Goal: Obtain resource: Download file/media

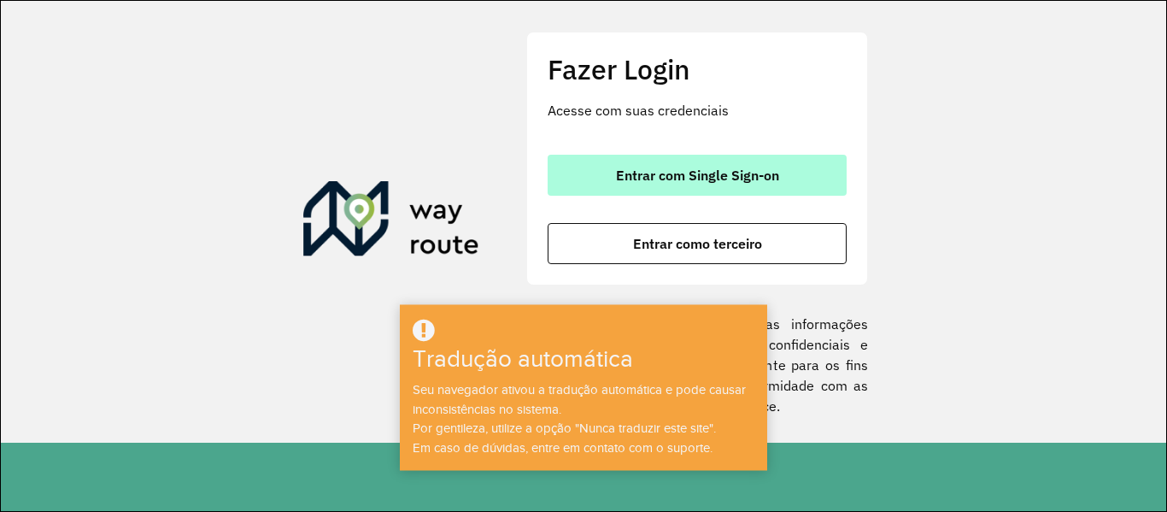
click at [683, 168] on span "Entrar com Single Sign-on" at bounding box center [697, 175] width 163 height 14
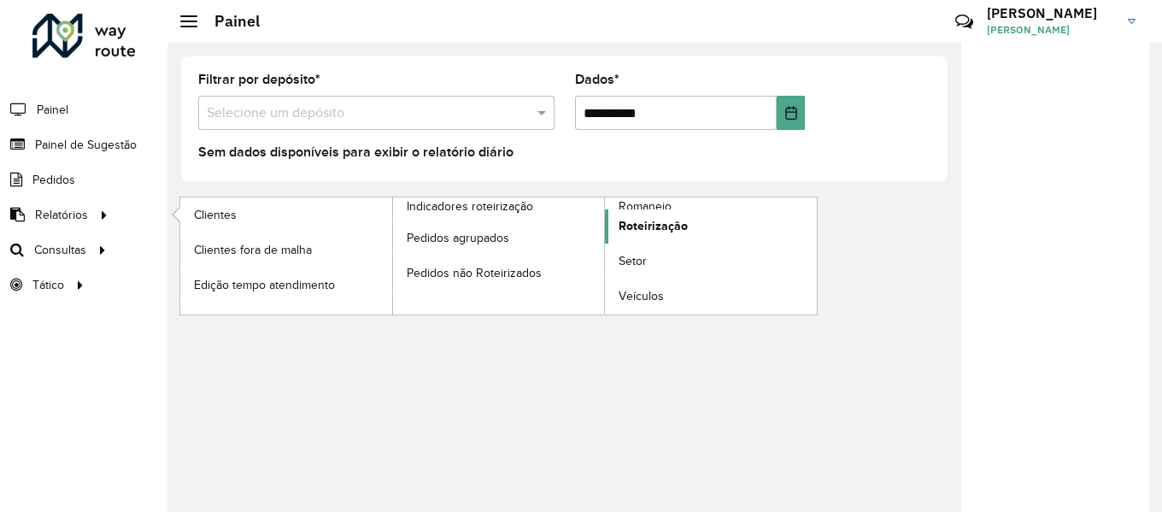
click at [624, 221] on font "Roteirização" at bounding box center [652, 226] width 69 height 14
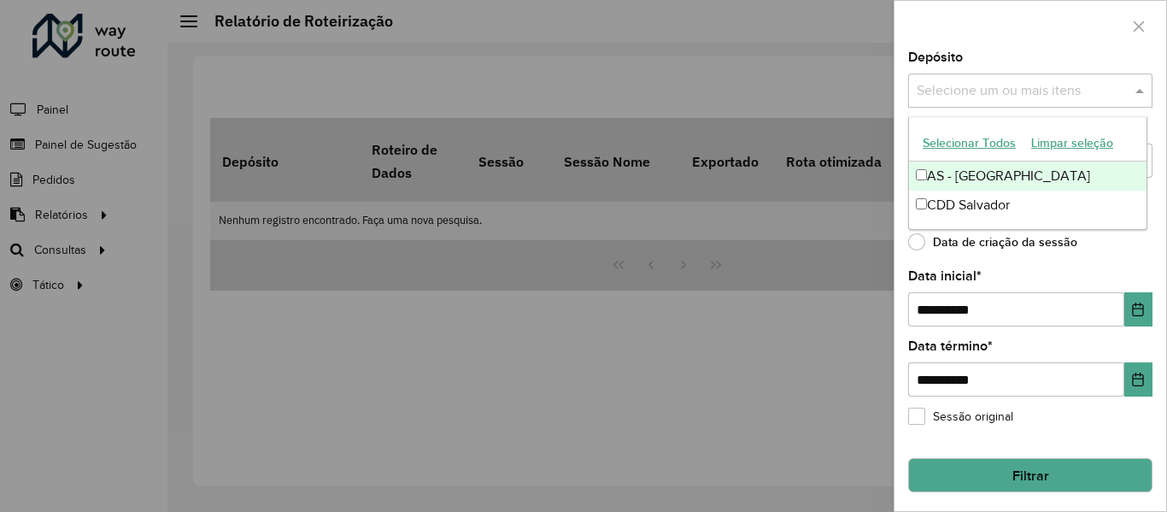
click at [990, 89] on input "text" at bounding box center [1021, 91] width 219 height 21
click at [970, 154] on button "Selecionar todos" at bounding box center [967, 143] width 105 height 27
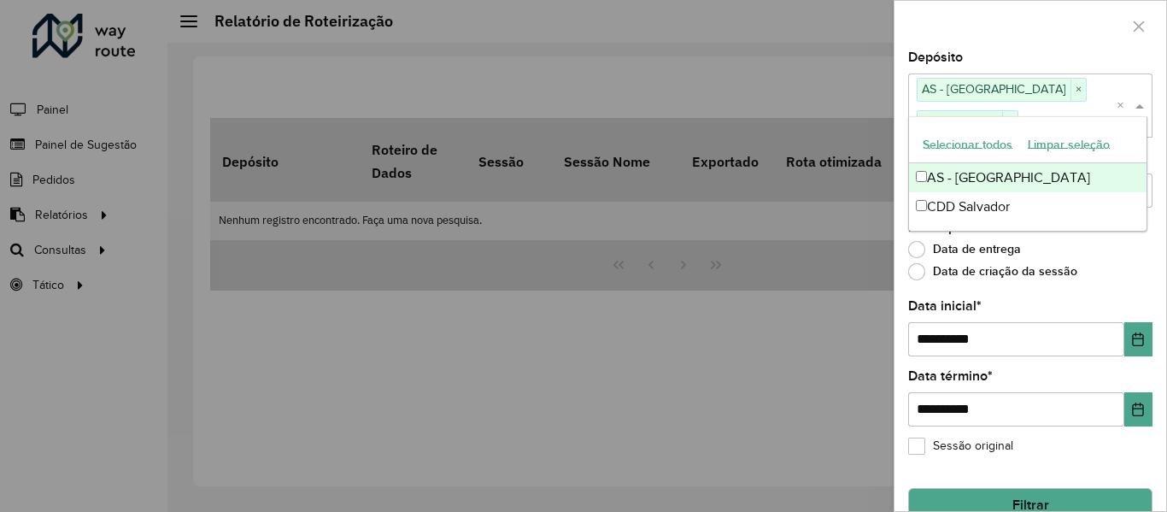
click at [982, 11] on div at bounding box center [1030, 26] width 272 height 50
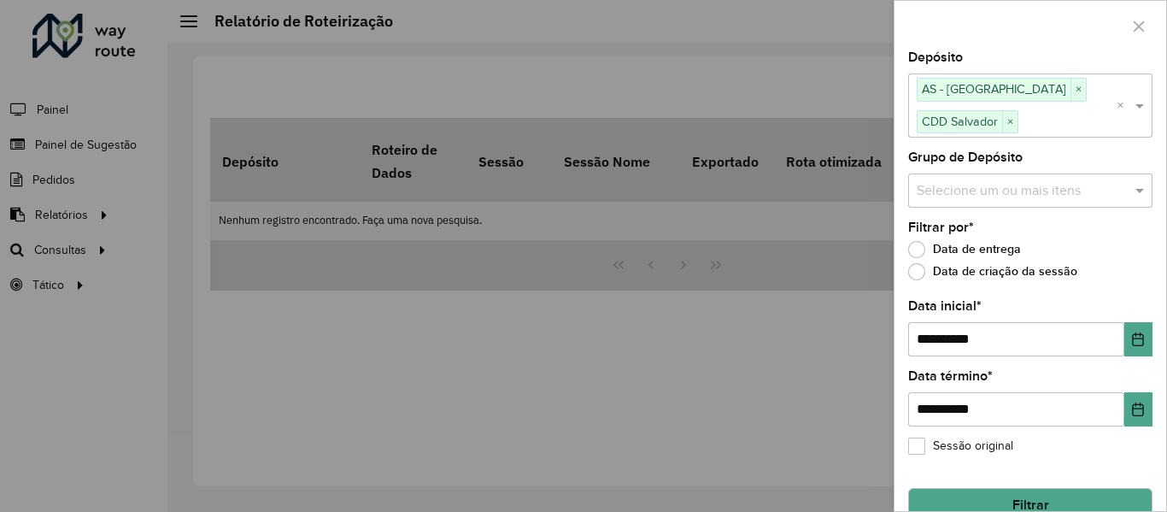
click at [990, 184] on input "text" at bounding box center [1021, 190] width 219 height 21
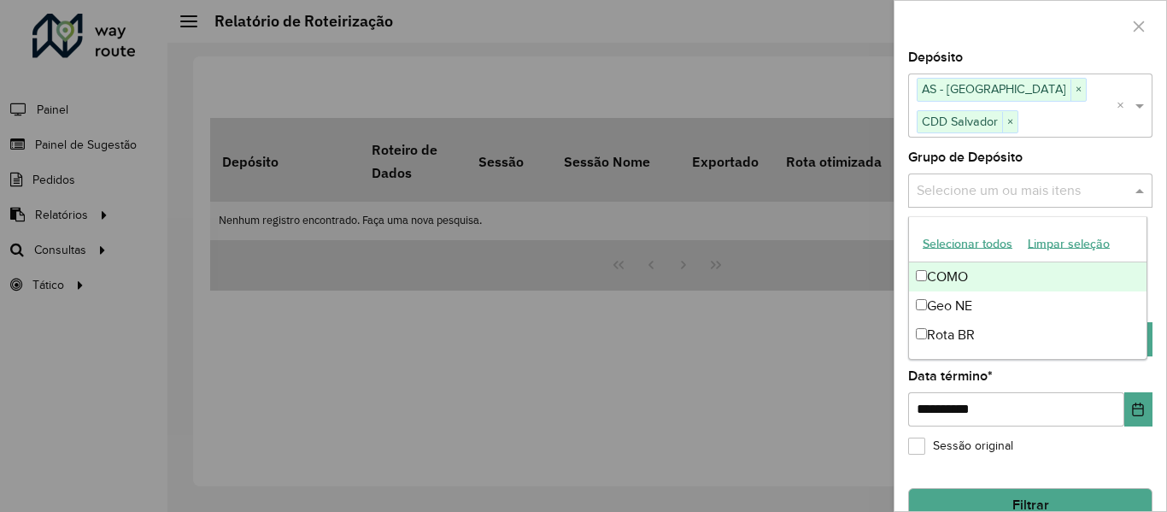
click at [984, 239] on font "Selecionar todos" at bounding box center [968, 244] width 90 height 14
click at [985, 38] on div at bounding box center [1030, 26] width 272 height 50
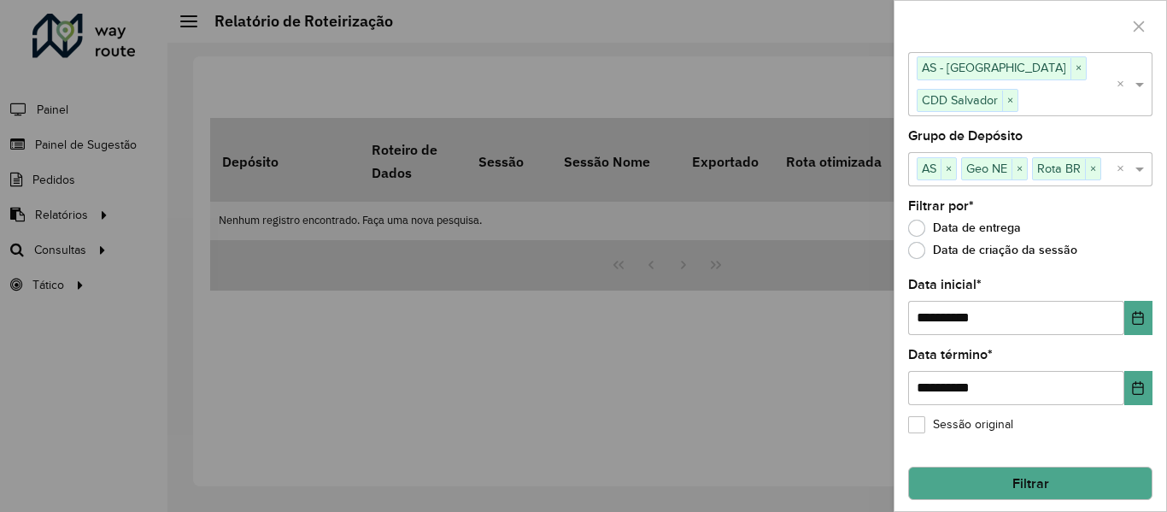
scroll to position [32, 0]
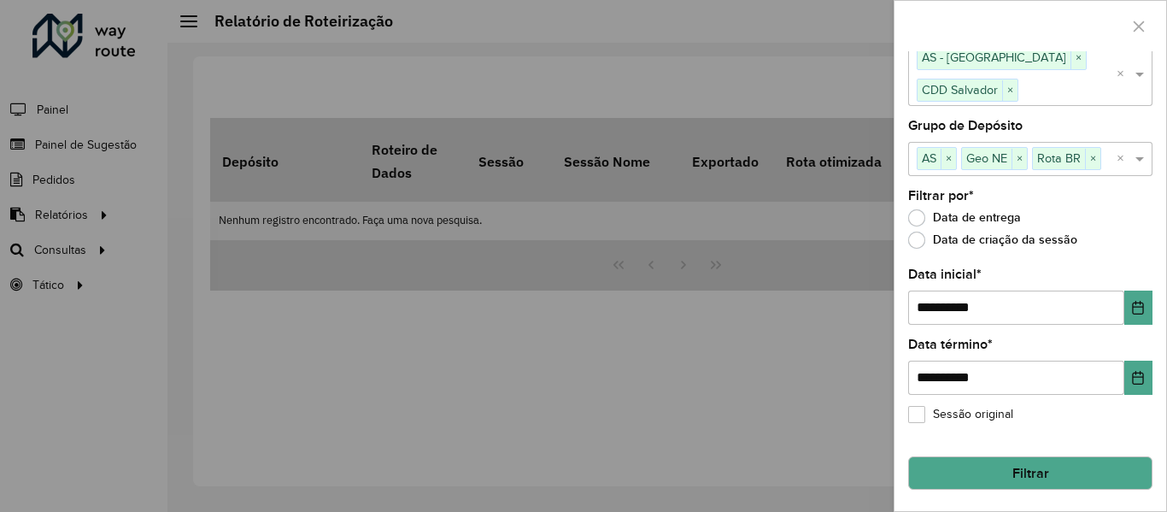
click at [982, 473] on button "Filtrar" at bounding box center [1030, 473] width 244 height 34
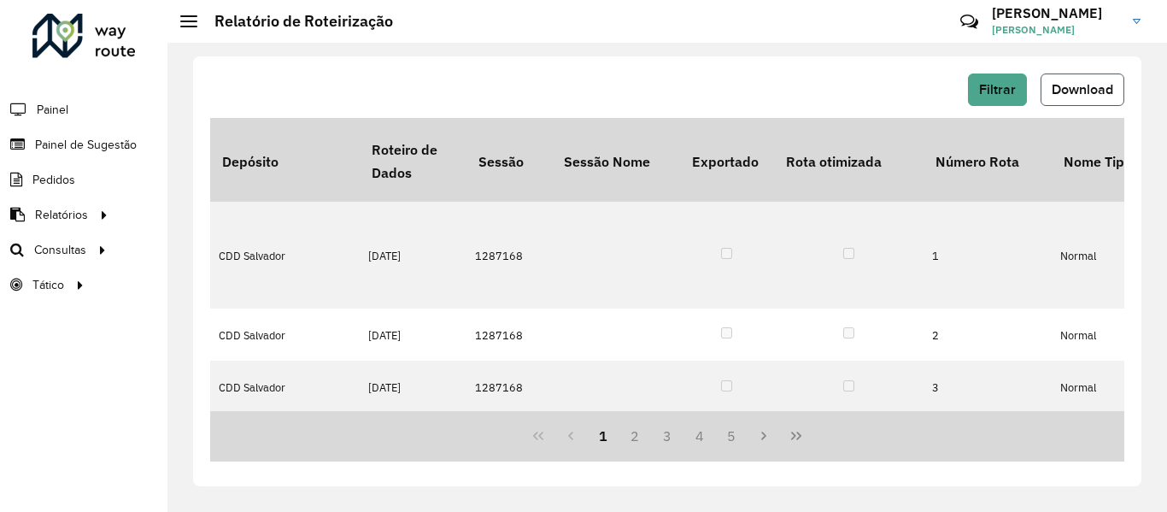
click at [1089, 100] on button "Download" at bounding box center [1082, 89] width 84 height 32
click at [1089, 95] on font "Download" at bounding box center [1083, 89] width 62 height 15
drag, startPoint x: 775, startPoint y: 48, endPoint x: 798, endPoint y: 34, distance: 26.8
click at [775, 48] on div "Filtrar Download Depósito Roteiro de Dados Sessão Sessão Nome Exportado Rota ot…" at bounding box center [666, 277] width 999 height 469
